Goal: Navigation & Orientation: Find specific page/section

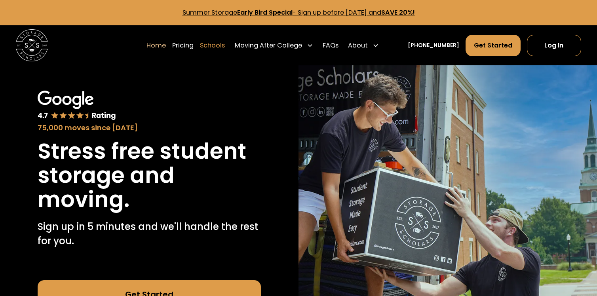
click at [215, 42] on link "Schools" at bounding box center [212, 45] width 25 height 22
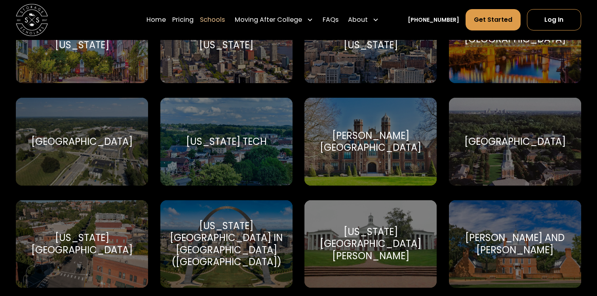
scroll to position [4700, 0]
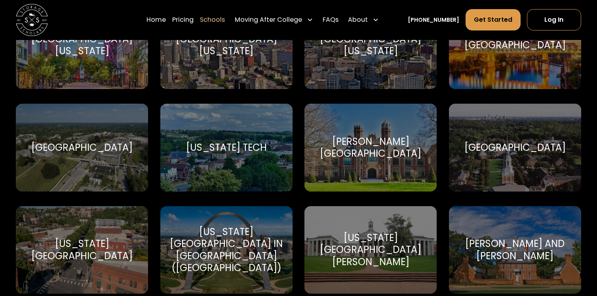
click at [472, 142] on div "Wake Forest University" at bounding box center [514, 148] width 101 height 12
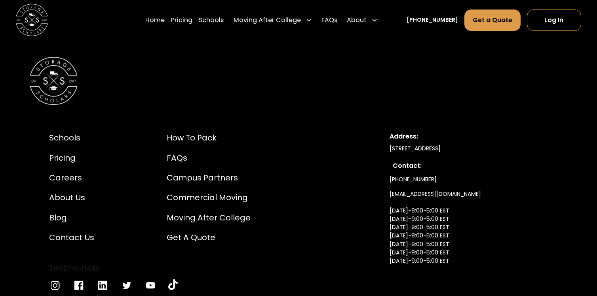
scroll to position [3957, 0]
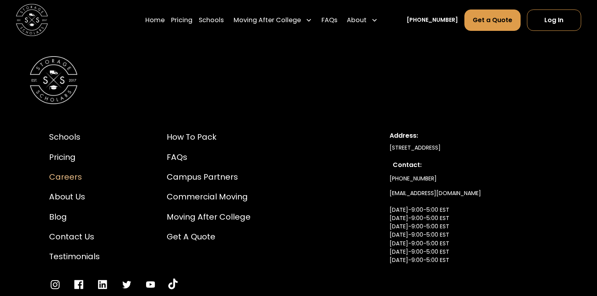
click at [59, 171] on div "Careers" at bounding box center [74, 177] width 51 height 12
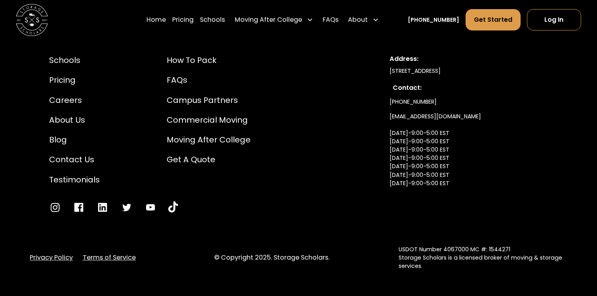
scroll to position [1805, 0]
